Goal: Information Seeking & Learning: Learn about a topic

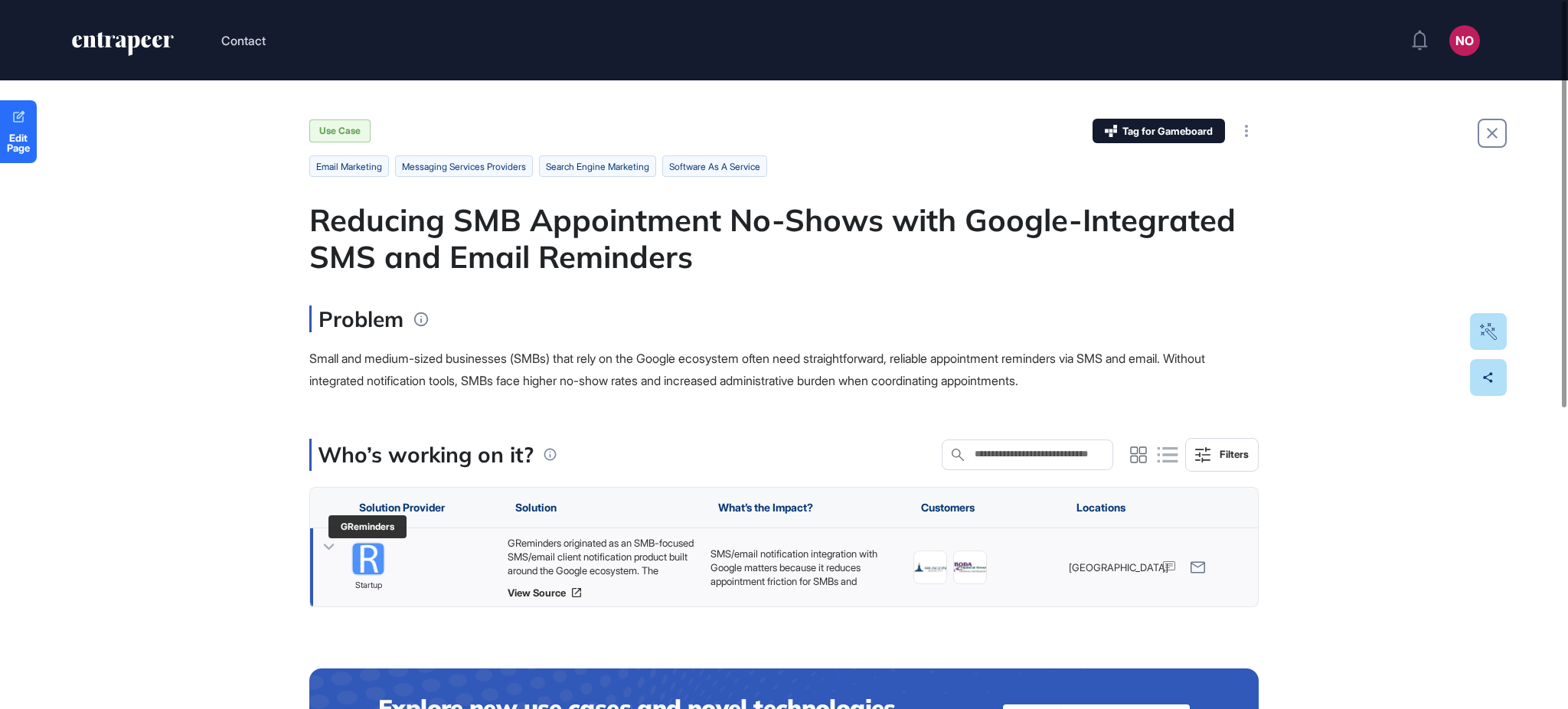
click at [384, 558] on img at bounding box center [368, 558] width 32 height 32
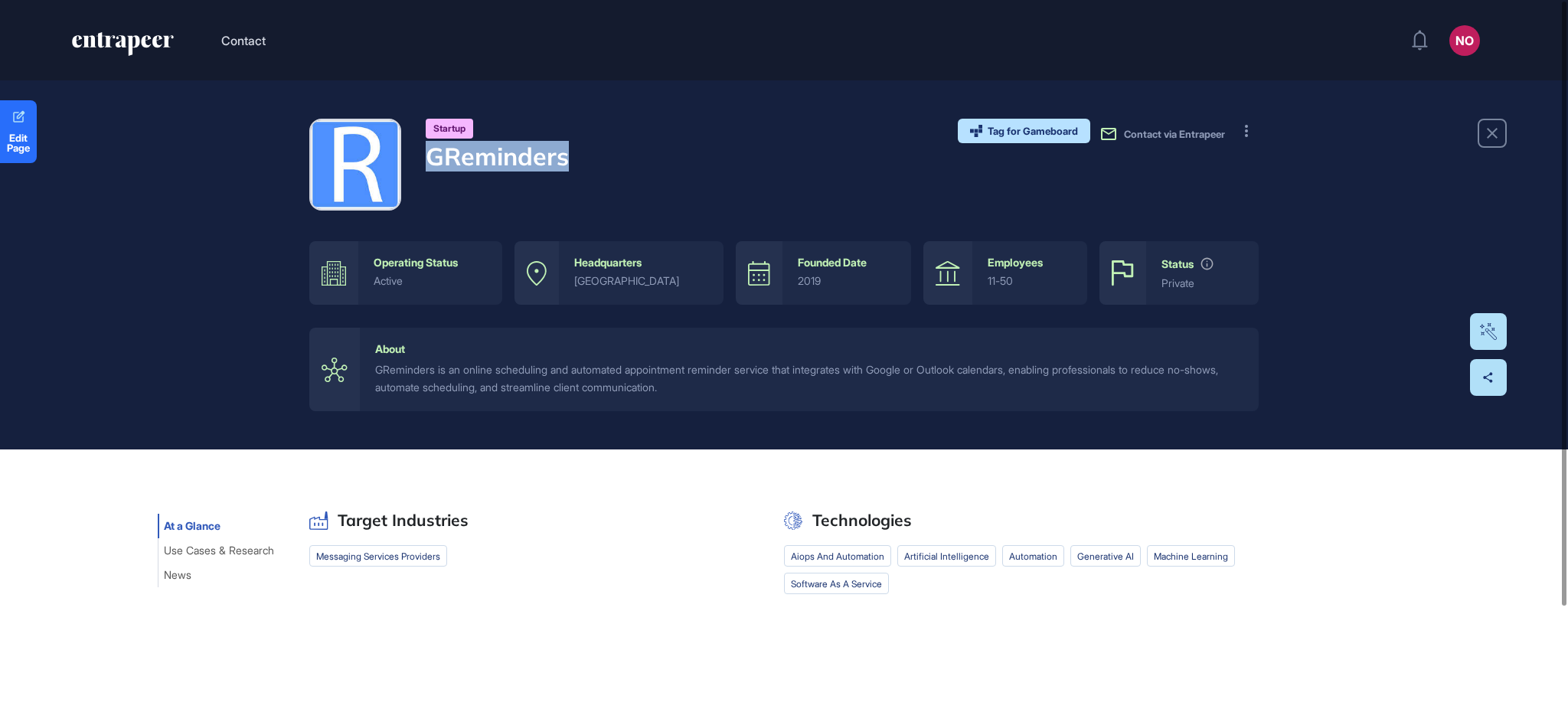
drag, startPoint x: 452, startPoint y: 159, endPoint x: 609, endPoint y: 170, distance: 157.4
click at [609, 170] on div "Startup GReminders Tag for Gameboard Build Partner Invest Acquire Contact via E…" at bounding box center [784, 164] width 949 height 92
copy h4 "GReminders"
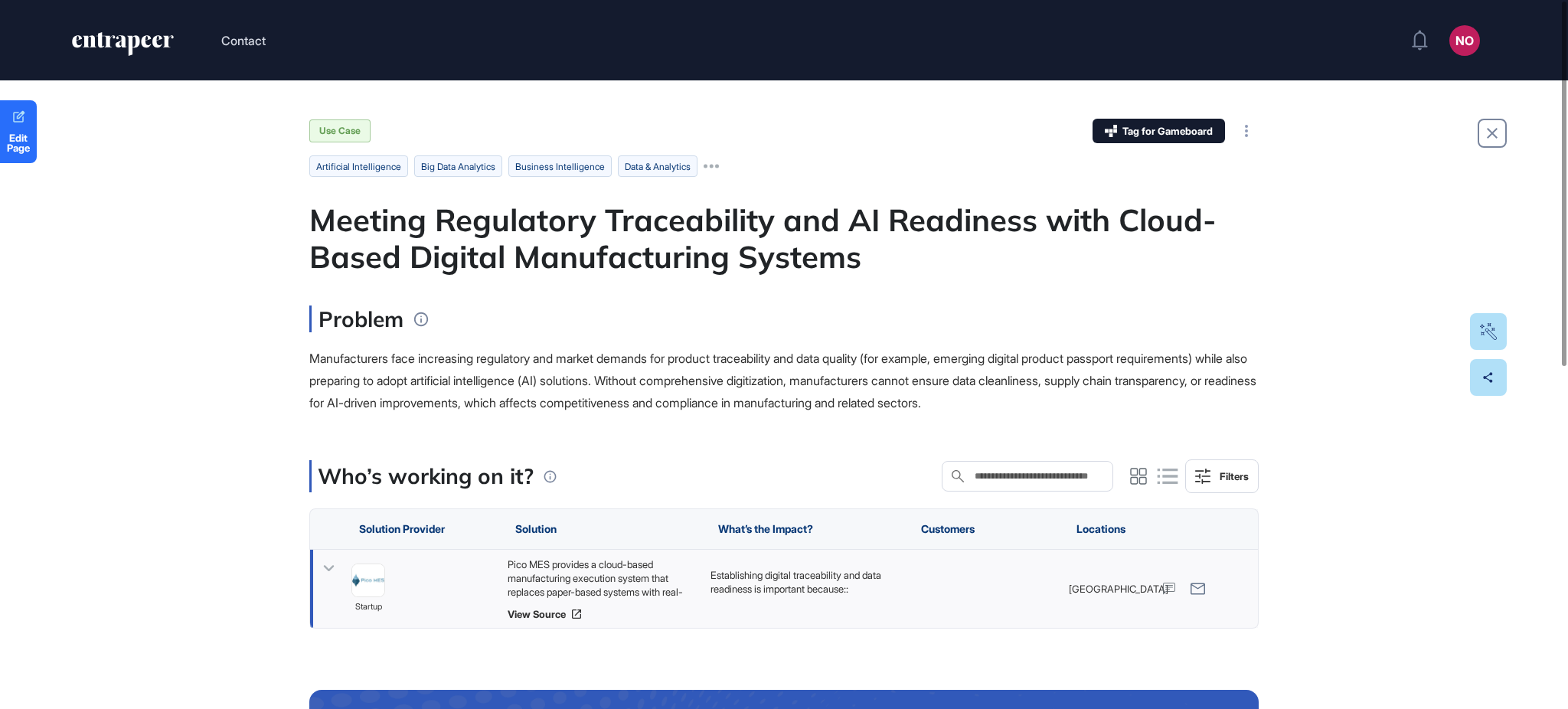
click at [333, 568] on icon at bounding box center [328, 568] width 11 height 6
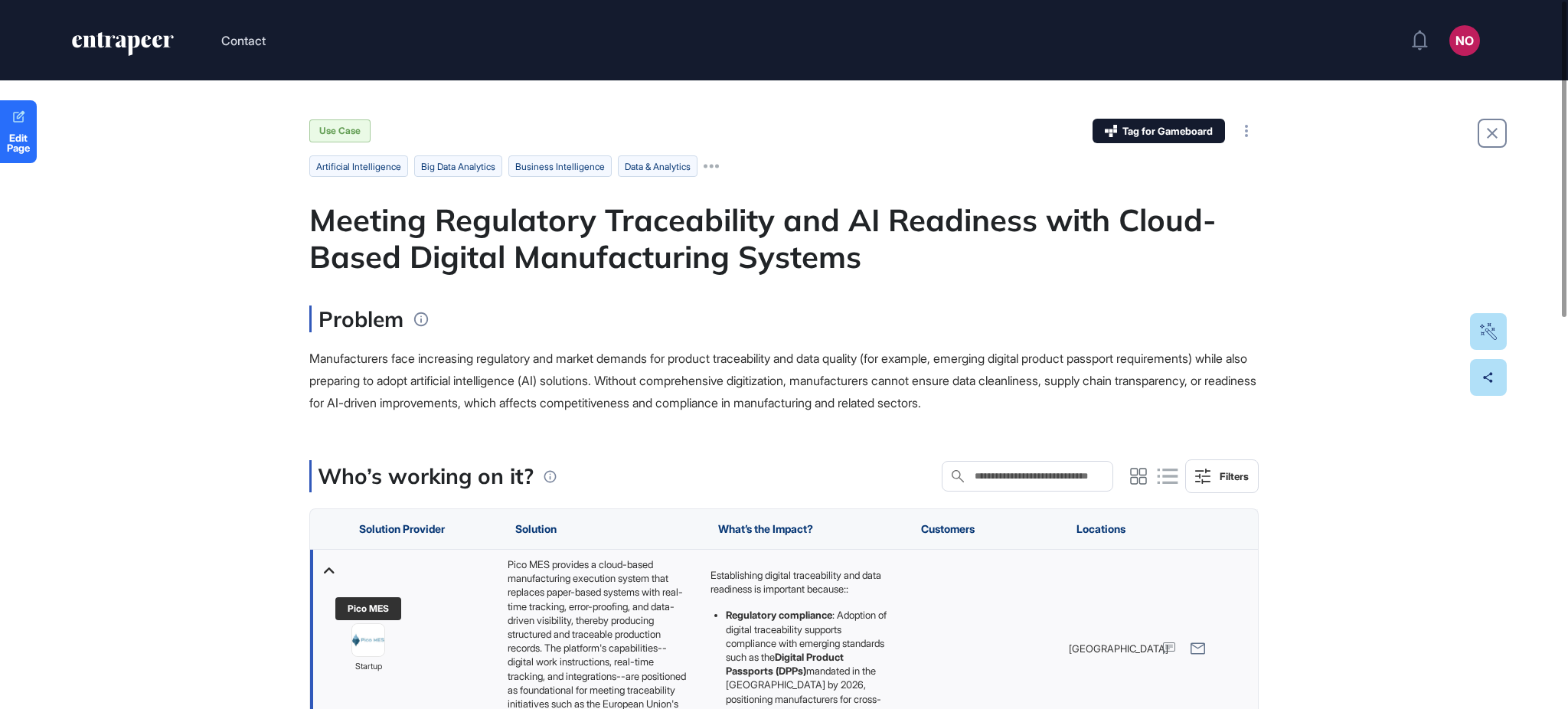
click at [364, 634] on img at bounding box center [368, 640] width 32 height 32
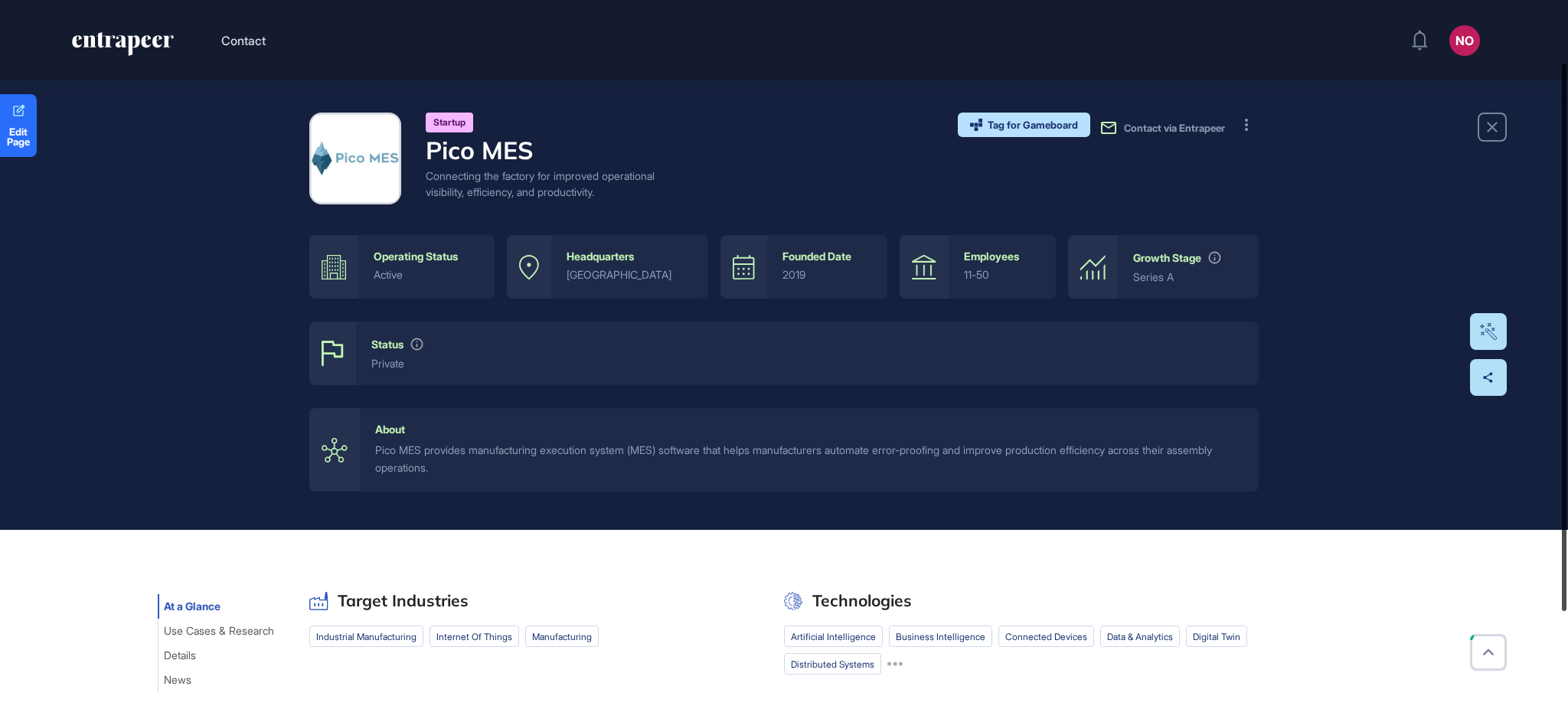
drag, startPoint x: 1566, startPoint y: 208, endPoint x: 1566, endPoint y: 114, distance: 94.0
click at [1566, 114] on div at bounding box center [1564, 338] width 5 height 548
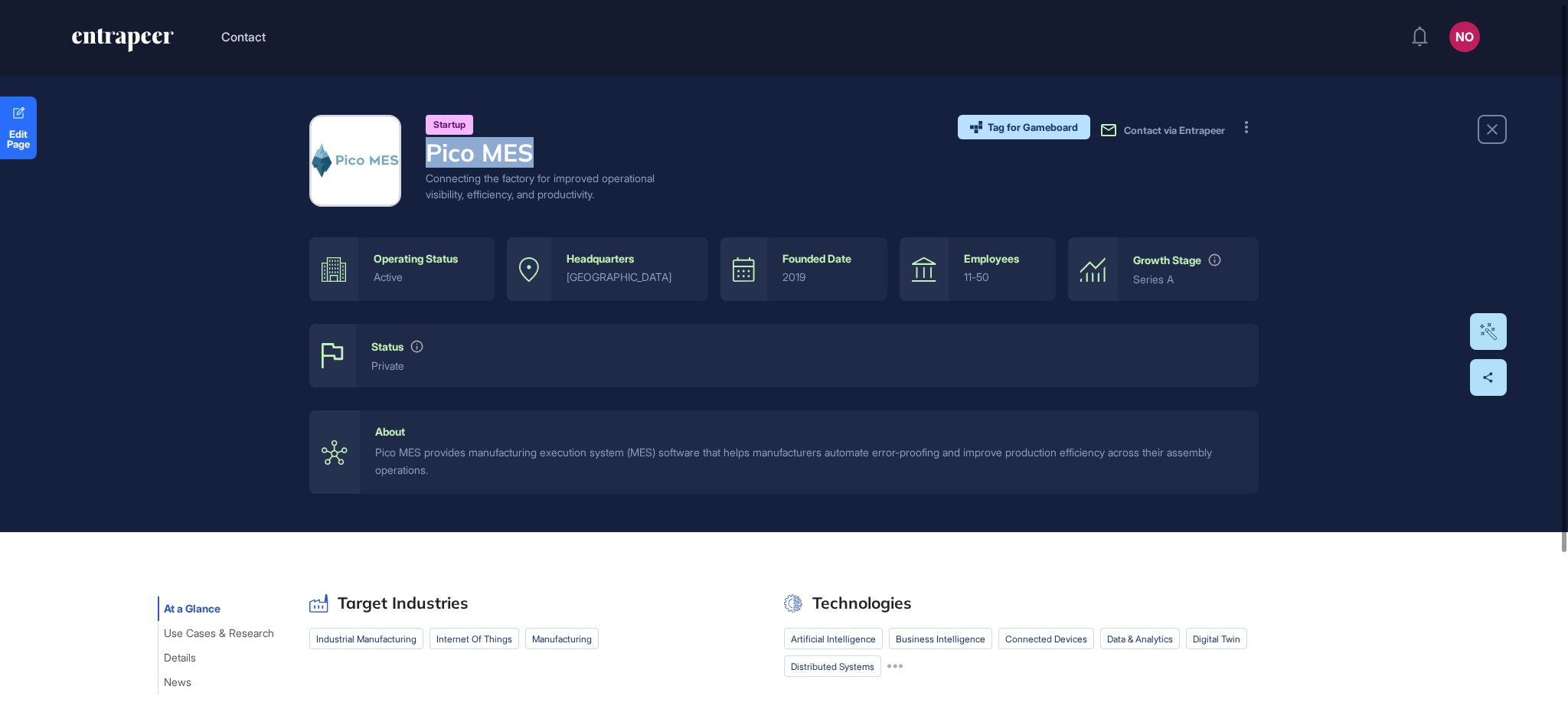
drag, startPoint x: 535, startPoint y: 166, endPoint x: 834, endPoint y: 0, distance: 342.0
click at [416, 151] on div "Startup Pico MES Connecting the factory for improved operational visibility, ef…" at bounding box center [497, 160] width 376 height 92
copy h4 "Pico MES"
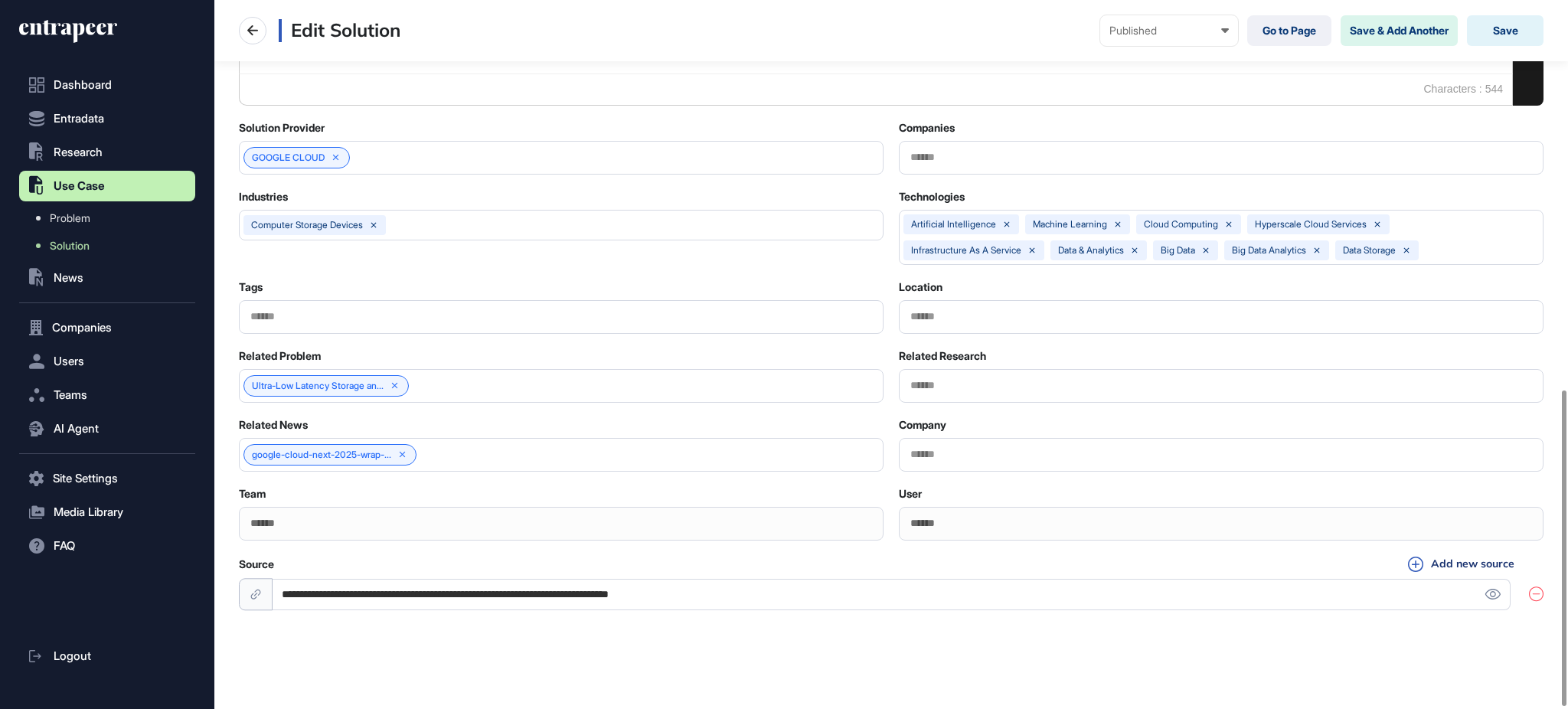
scroll to position [877, 0]
